Goal: Find specific page/section: Find specific page/section

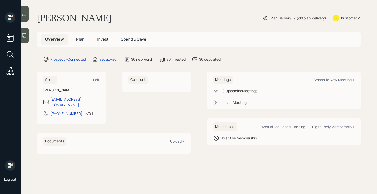
click at [25, 34] on icon at bounding box center [24, 35] width 4 height 4
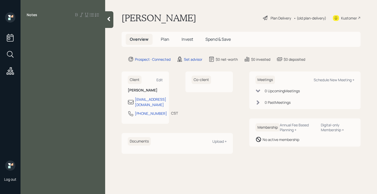
click at [36, 28] on div at bounding box center [63, 27] width 72 height 6
click at [165, 115] on div "Client Edit [PERSON_NAME] [EMAIL_ADDRESS][DOMAIN_NAME] [PHONE_NUMBER] CST Curre…" at bounding box center [145, 98] width 47 height 52
click at [95, 52] on div "Notes concern: taxes, selling home no computer" at bounding box center [63, 100] width 85 height 176
